Goal: Task Accomplishment & Management: Use online tool/utility

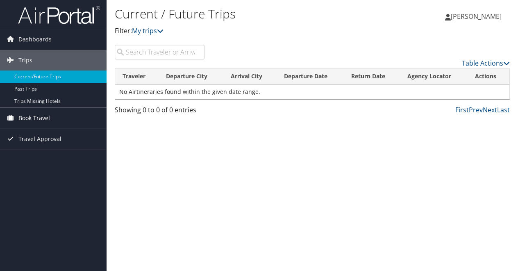
click at [54, 116] on link "Book Travel" at bounding box center [53, 118] width 107 height 20
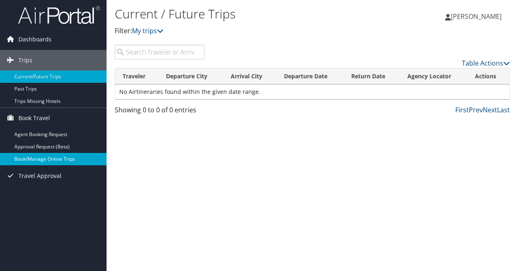
click at [60, 159] on link "Book/Manage Online Trips" at bounding box center [53, 159] width 107 height 12
